Goal: Task Accomplishment & Management: Manage account settings

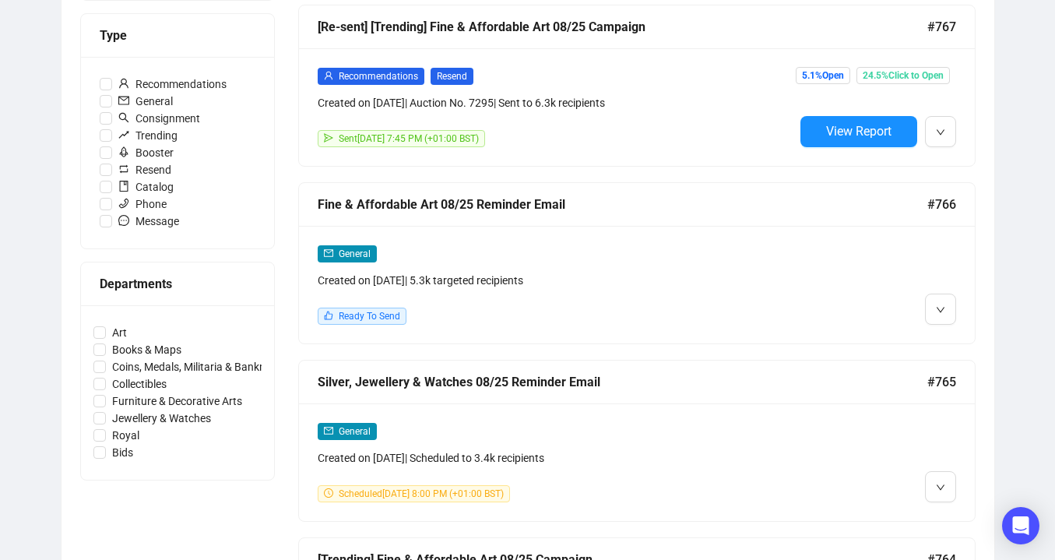
scroll to position [487, 0]
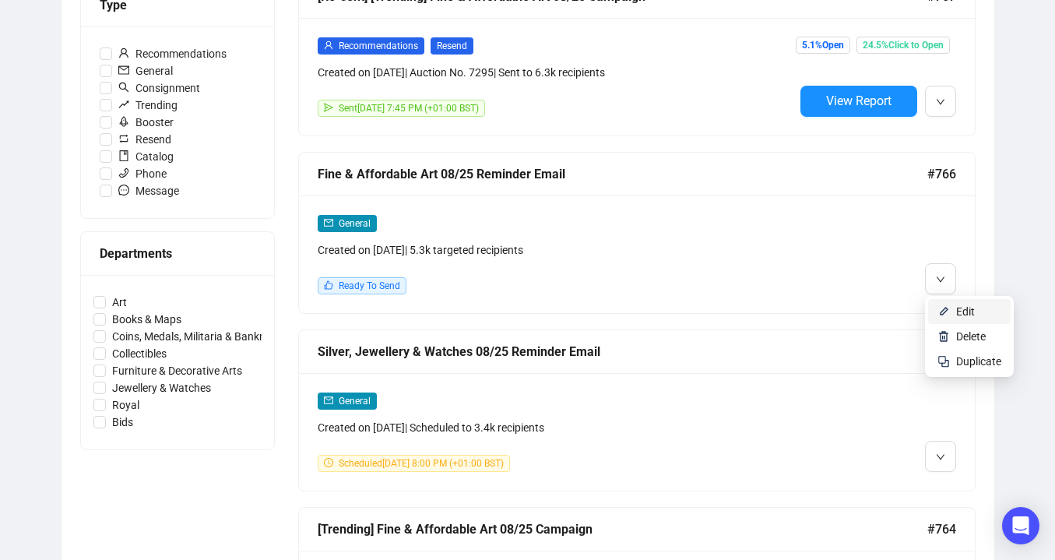
click at [943, 311] on img at bounding box center [943, 311] width 12 height 12
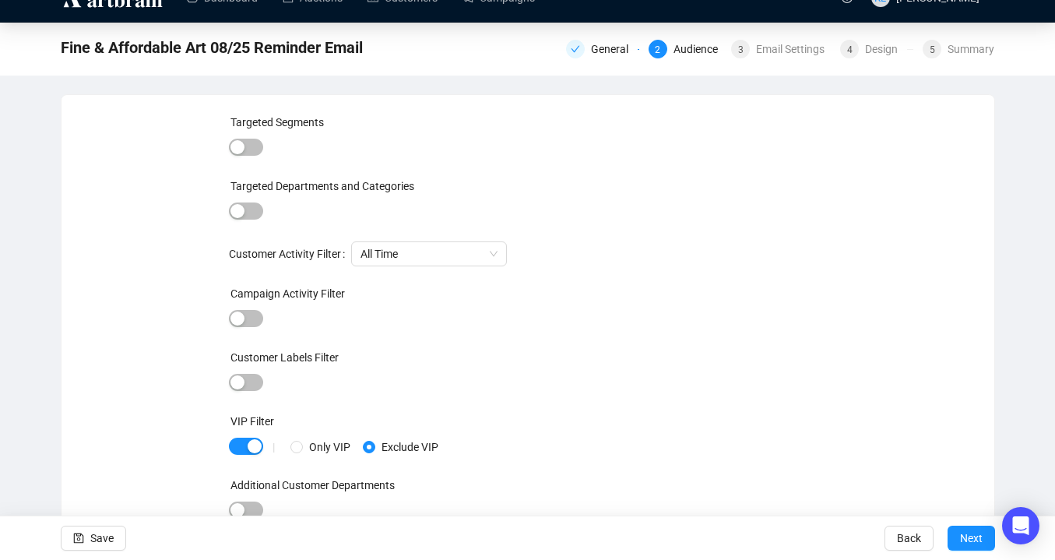
scroll to position [30, 0]
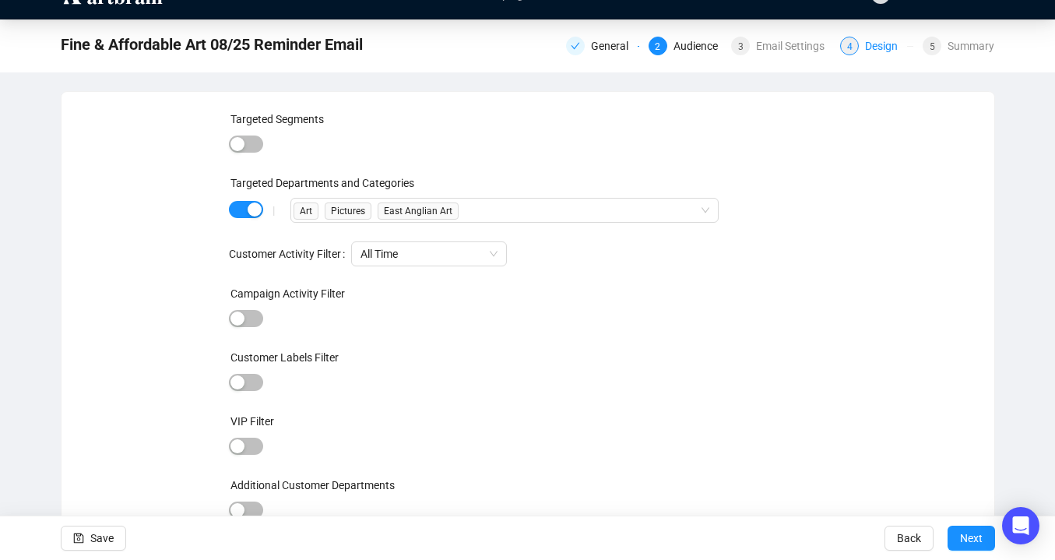
click at [856, 42] on div "4 Design" at bounding box center [876, 46] width 73 height 19
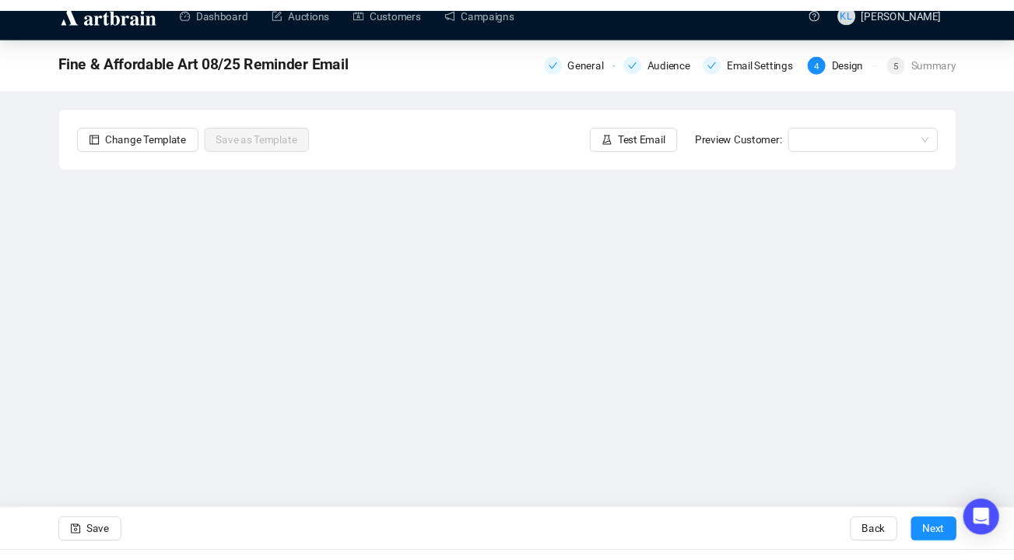
scroll to position [19, 0]
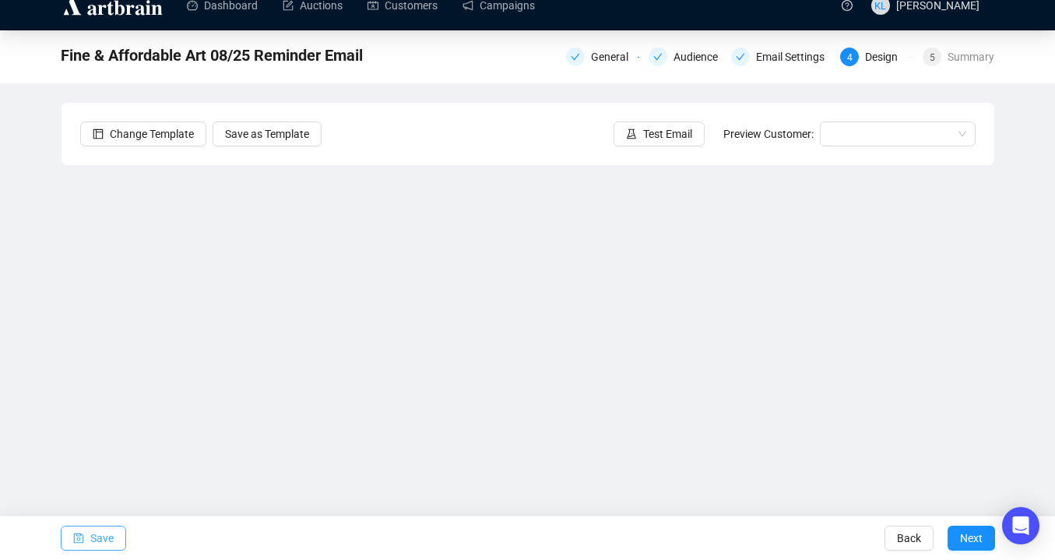
click at [112, 541] on span "Save" at bounding box center [101, 538] width 23 height 44
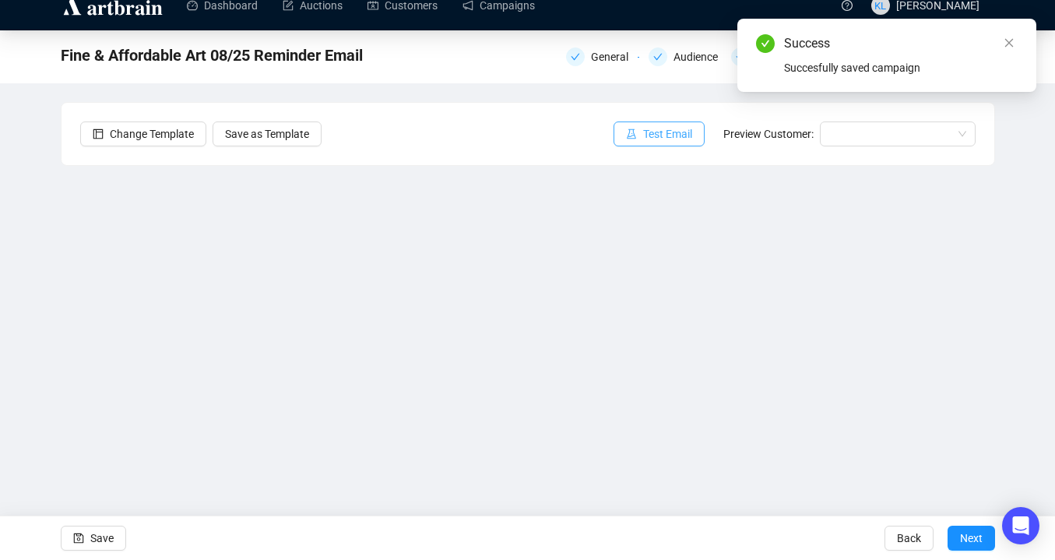
click at [671, 144] on button "Test Email" at bounding box center [659, 133] width 91 height 25
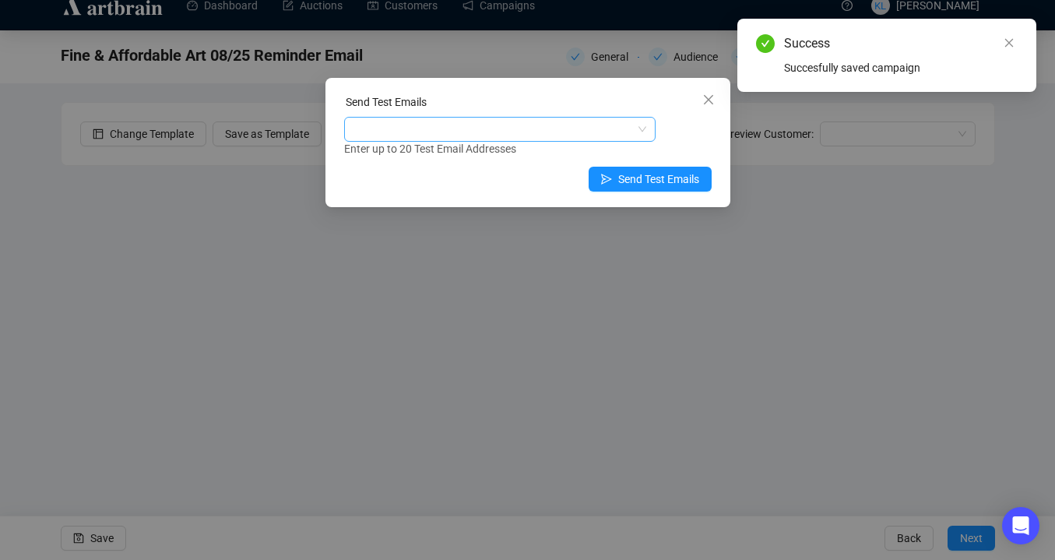
click at [574, 125] on div at bounding box center [491, 129] width 289 height 22
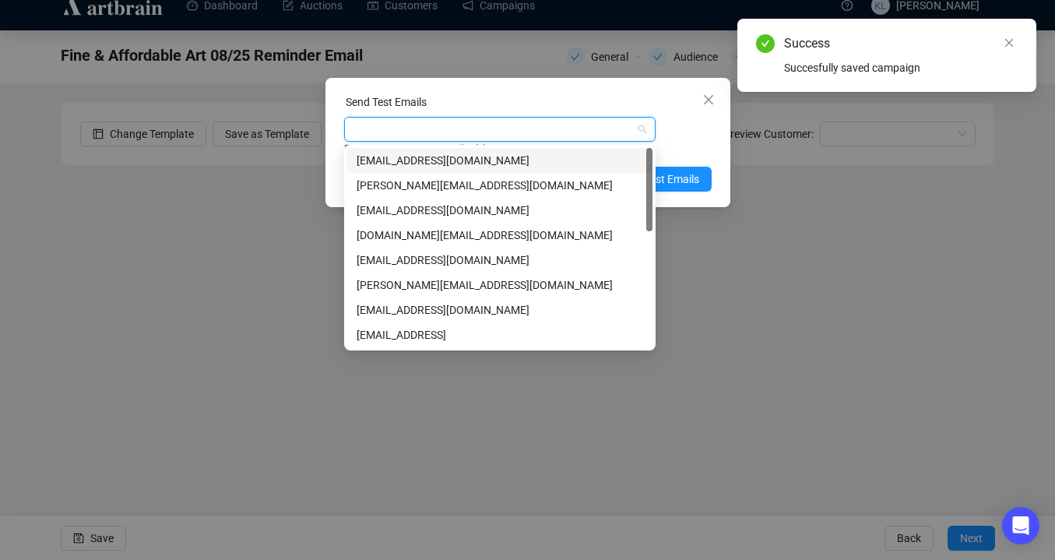
click at [573, 159] on div "[EMAIL_ADDRESS][DOMAIN_NAME]" at bounding box center [500, 160] width 287 height 17
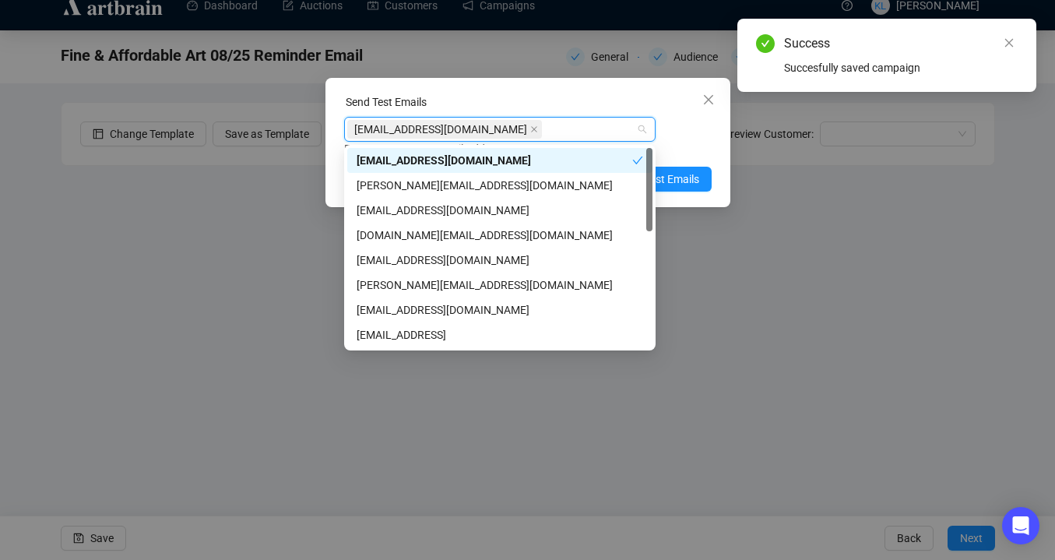
click at [677, 150] on div "Enter up to 20 Test Email Addresses" at bounding box center [527, 149] width 367 height 18
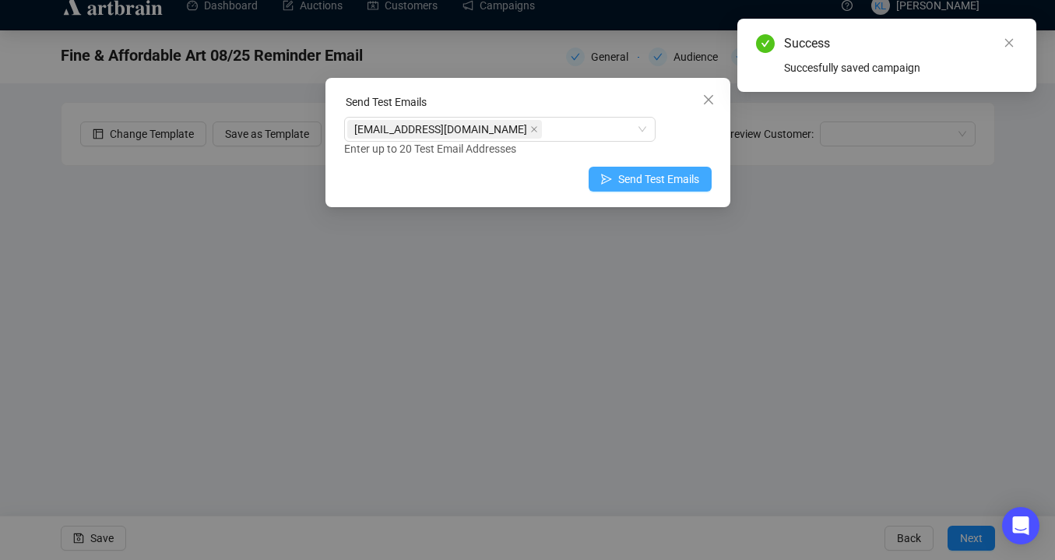
click at [676, 187] on span "Send Test Emails" at bounding box center [658, 179] width 81 height 17
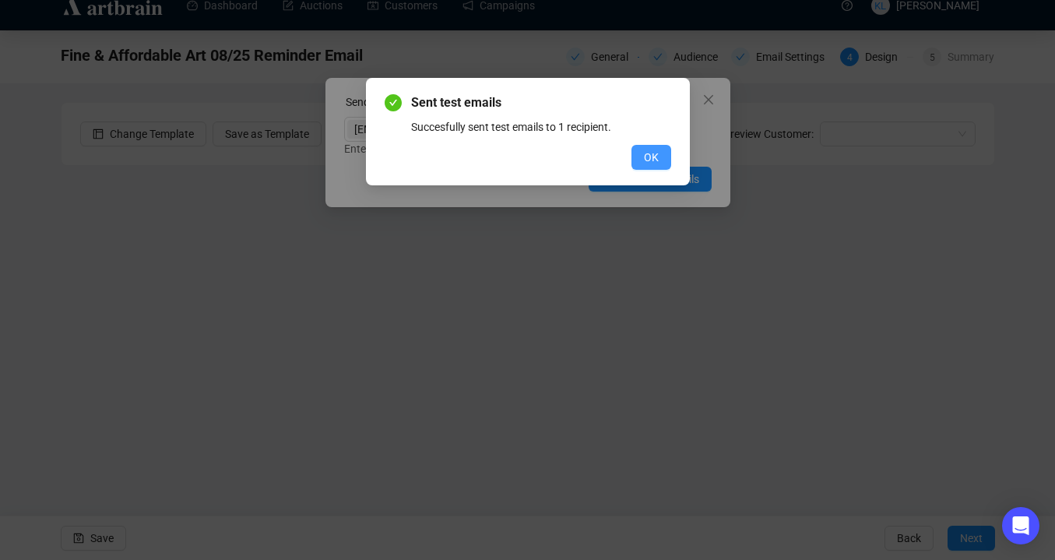
click at [653, 158] on span "OK" at bounding box center [651, 157] width 15 height 17
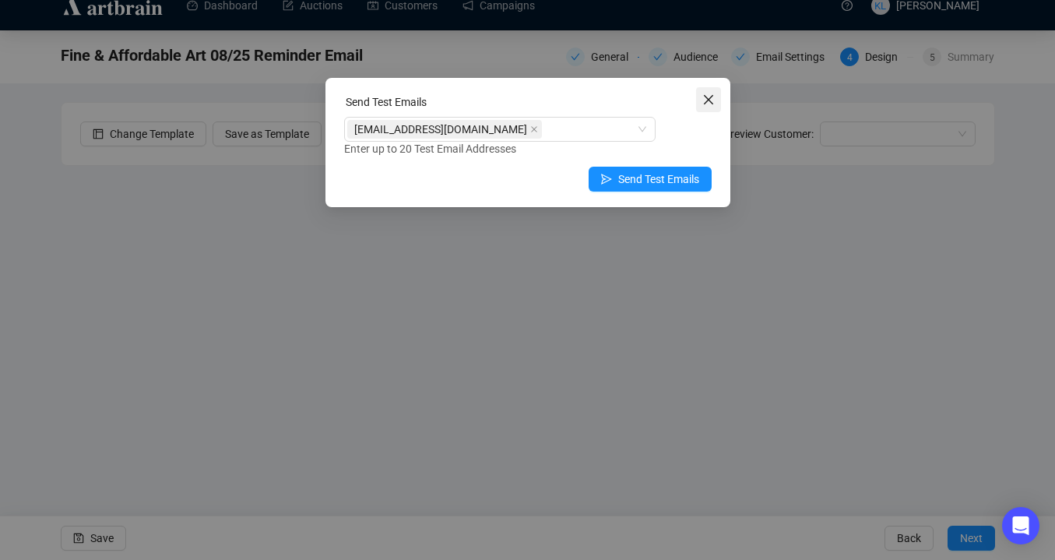
click at [718, 94] on span "Close" at bounding box center [708, 99] width 25 height 12
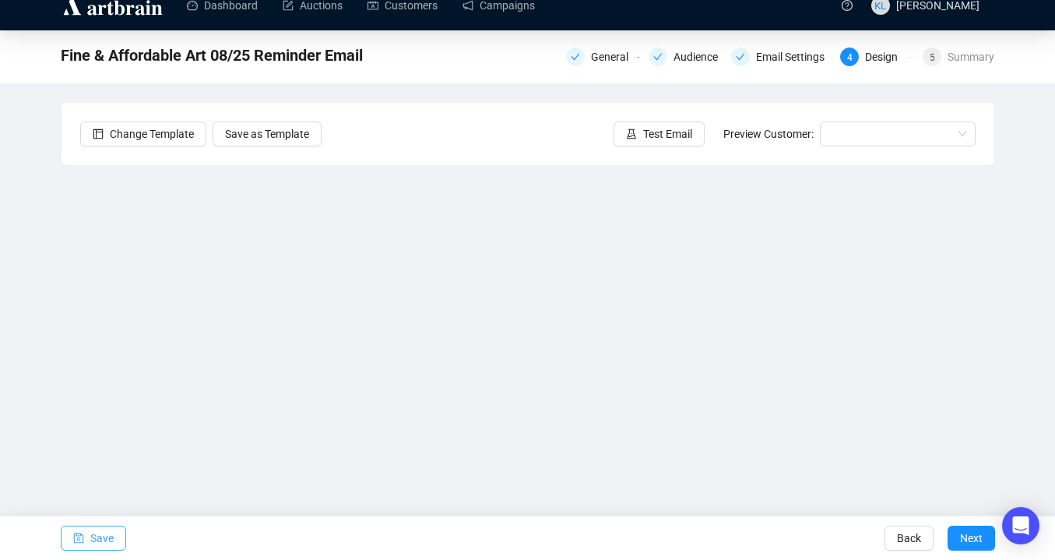
click at [98, 543] on span "Save" at bounding box center [101, 538] width 23 height 44
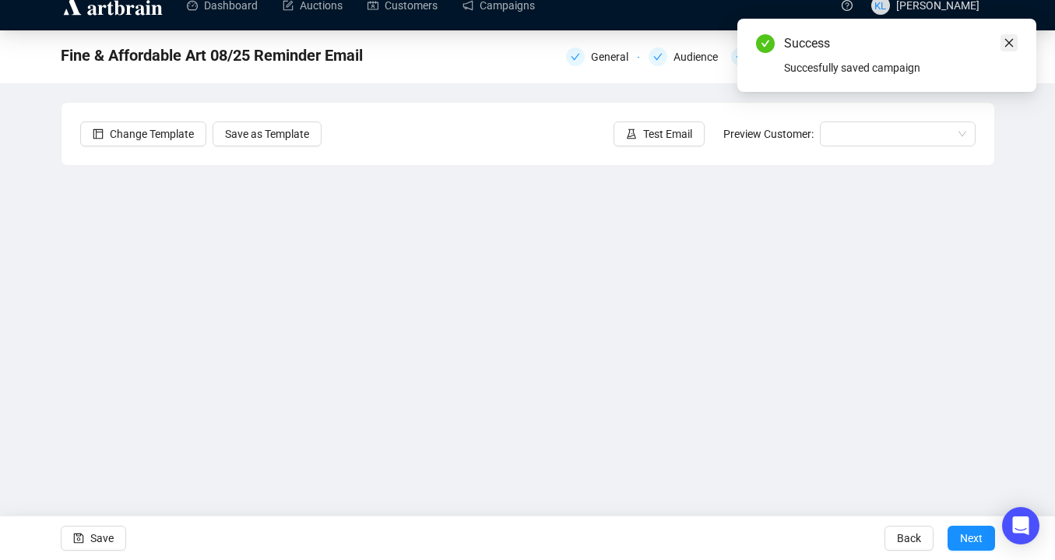
click at [1011, 40] on icon "close" at bounding box center [1009, 43] width 9 height 9
